Goal: Task Accomplishment & Management: Complete application form

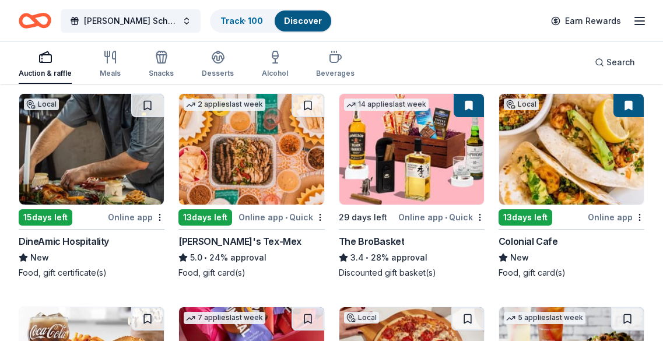
scroll to position [1223, 0]
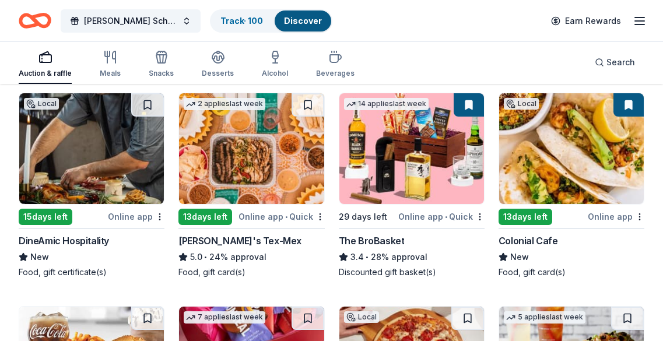
click at [420, 213] on div "Online app • Quick" at bounding box center [441, 216] width 86 height 15
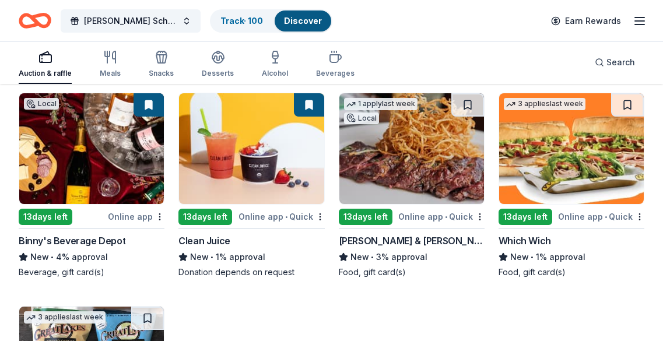
scroll to position [3888, 0]
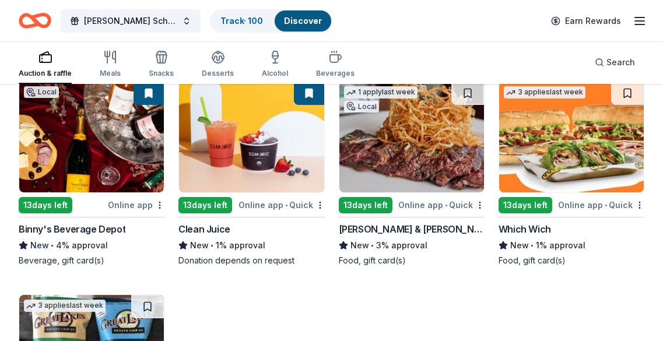
click at [110, 201] on div "Online app" at bounding box center [136, 205] width 57 height 15
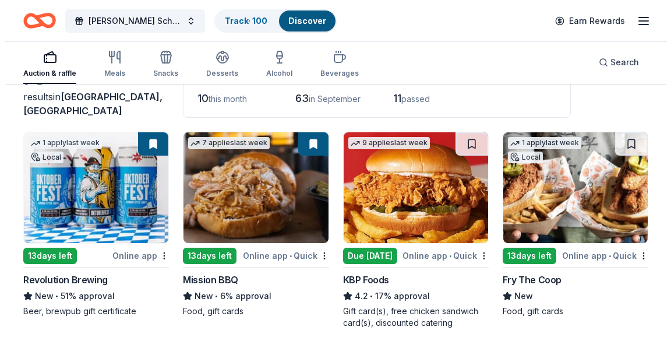
scroll to position [0, 0]
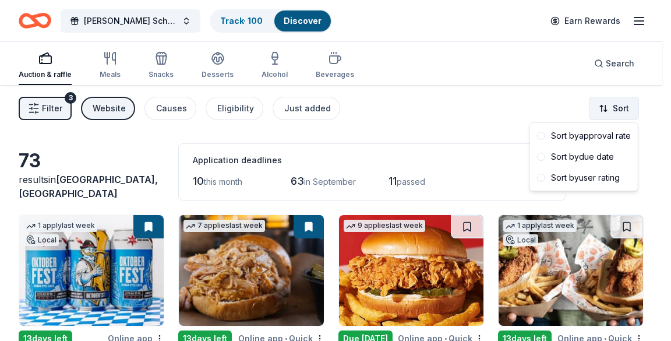
click at [607, 110] on html "Betty Jane Boyd Scholarship Fundraiser Track · 100 Discover Earn Rewards Auctio…" at bounding box center [335, 170] width 671 height 341
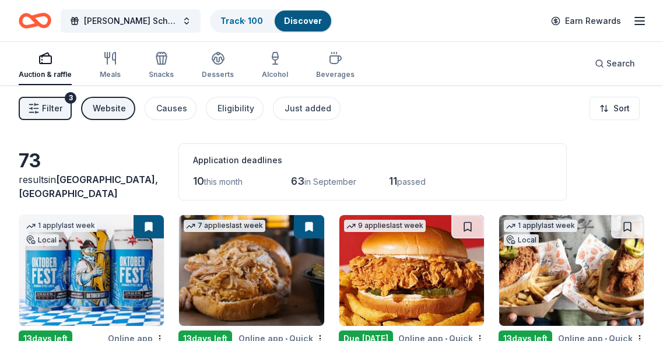
click at [49, 99] on button "Filter 3" at bounding box center [45, 108] width 53 height 23
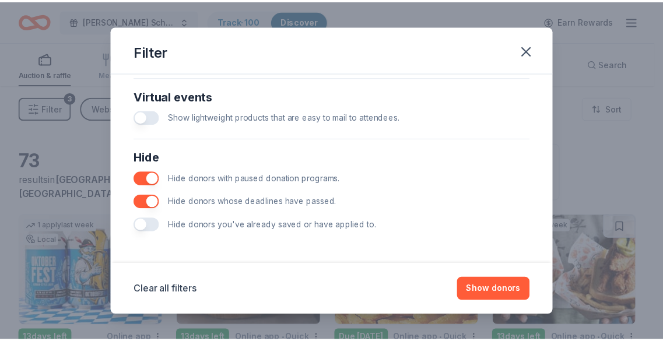
scroll to position [576, 0]
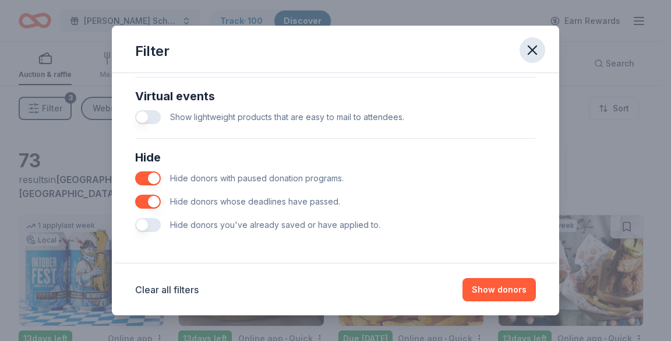
click at [534, 49] on icon "button" at bounding box center [533, 50] width 16 height 16
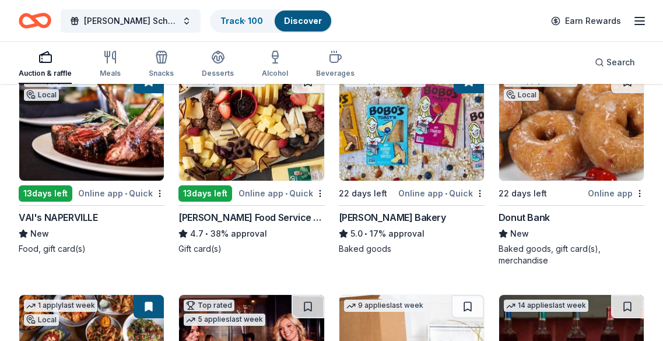
scroll to position [797, 0]
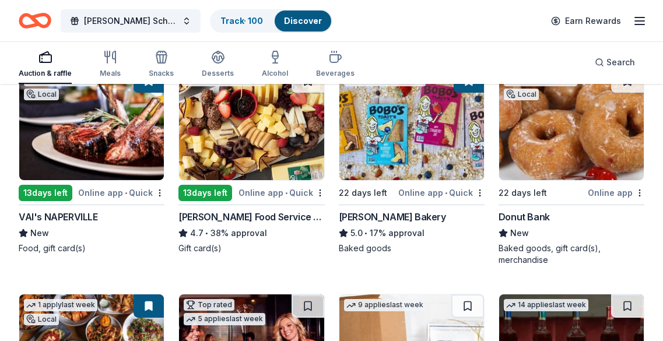
click at [115, 165] on img at bounding box center [91, 124] width 145 height 111
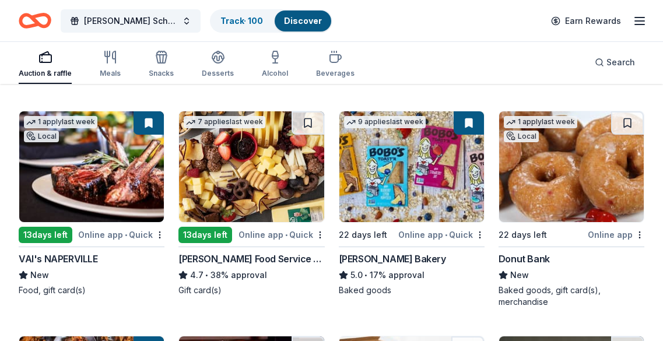
scroll to position [756, 0]
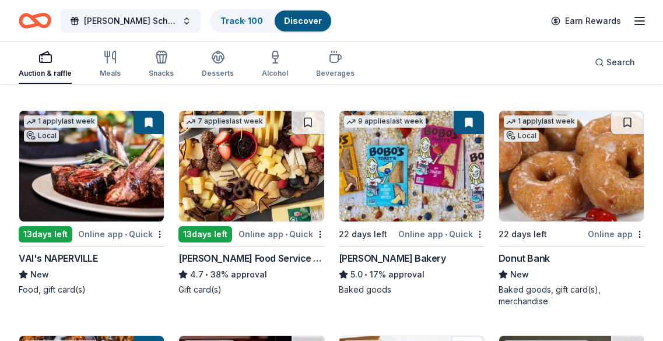
click at [119, 156] on img at bounding box center [91, 166] width 145 height 111
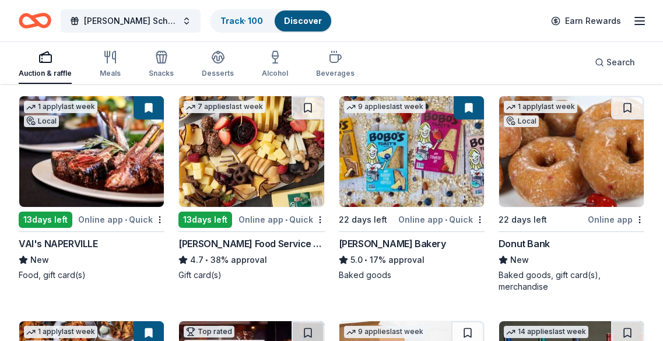
scroll to position [771, 0]
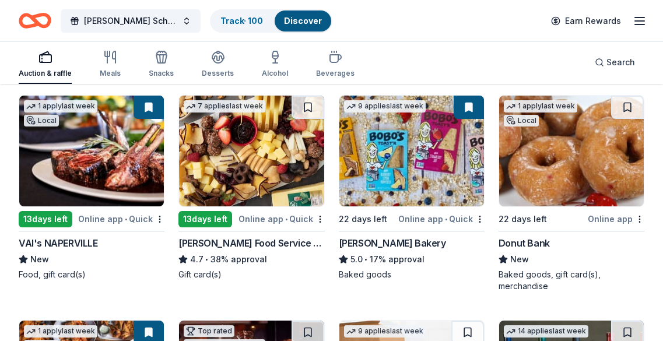
click at [434, 166] on img at bounding box center [411, 151] width 145 height 111
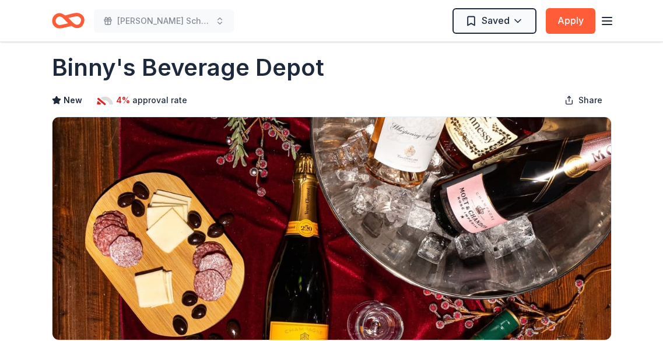
scroll to position [15, 0]
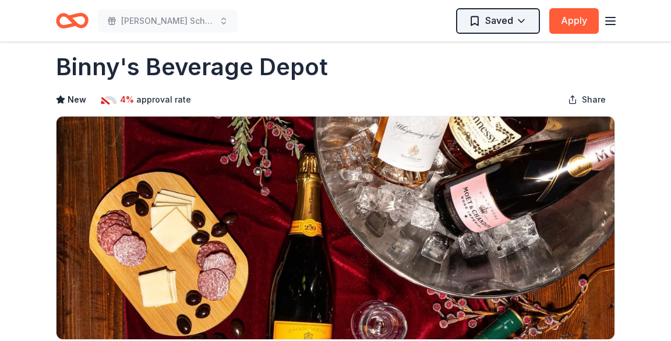
click at [511, 23] on html "Betty Jane Boyd Scholarship Fundraiser Saved Apply Due in 13 days Share Binny's…" at bounding box center [335, 155] width 671 height 341
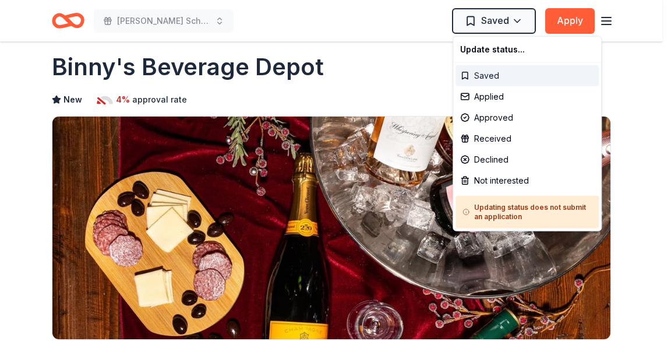
click at [487, 76] on div "Saved" at bounding box center [527, 75] width 143 height 21
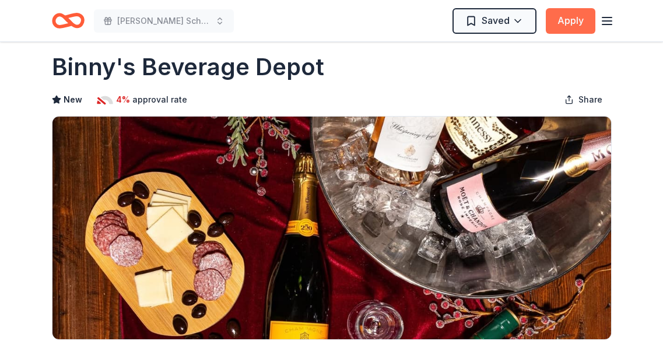
click at [567, 24] on button "Apply" at bounding box center [571, 21] width 50 height 26
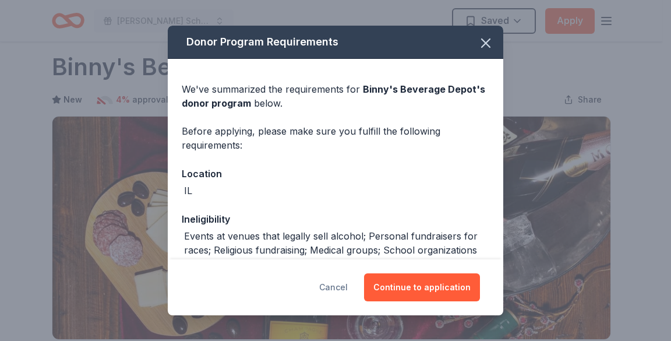
click at [343, 283] on button "Cancel" at bounding box center [333, 287] width 29 height 28
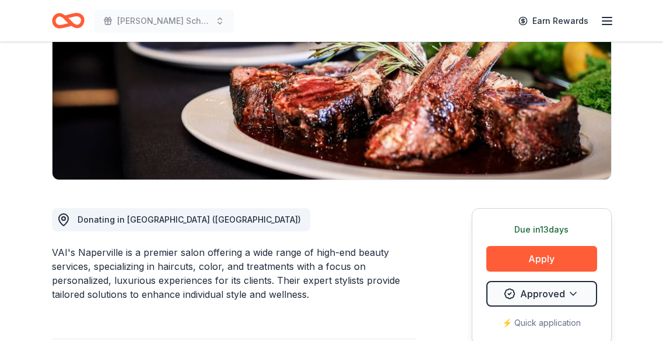
scroll to position [192, 0]
